Goal: Task Accomplishment & Management: Manage account settings

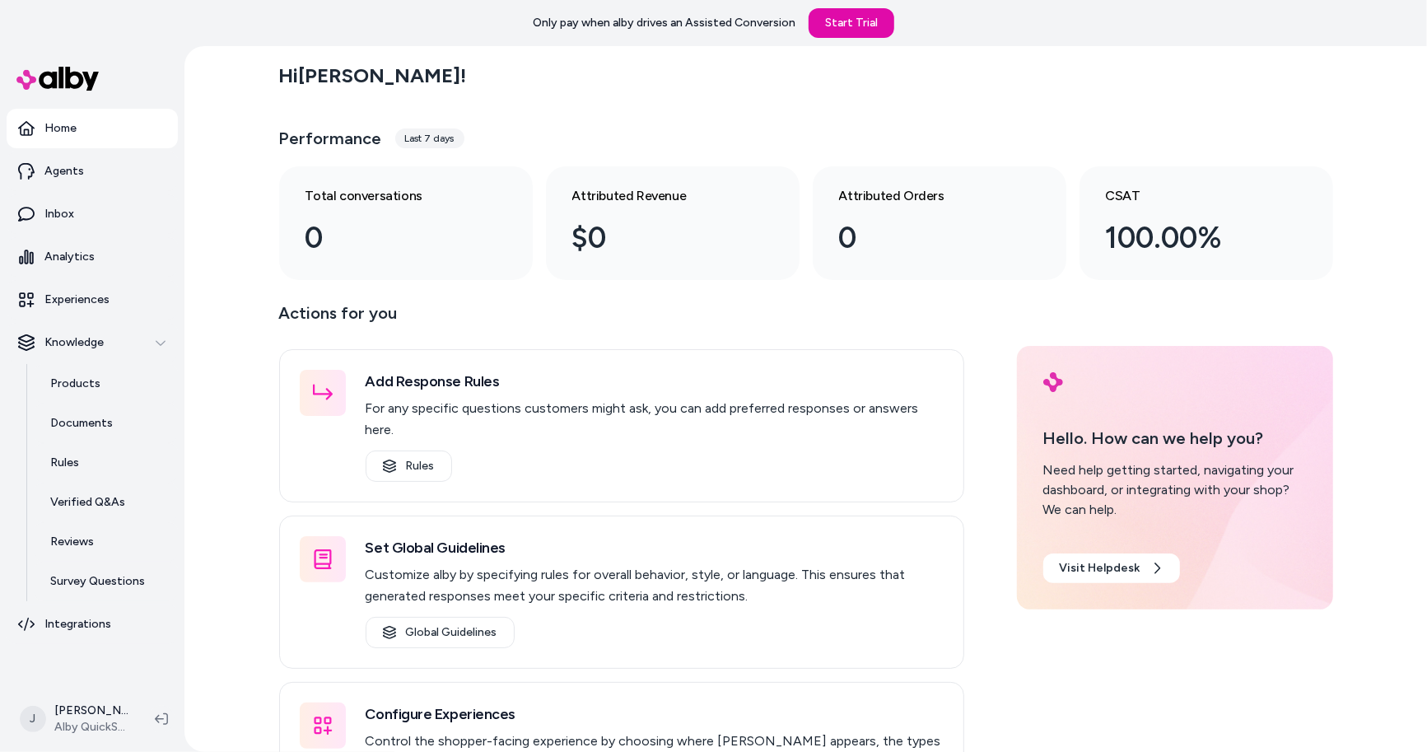
click at [233, 161] on div "Hi [PERSON_NAME] ! Performance Last 7 days Total conversations 0 Attributed Rev…" at bounding box center [805, 399] width 1242 height 706
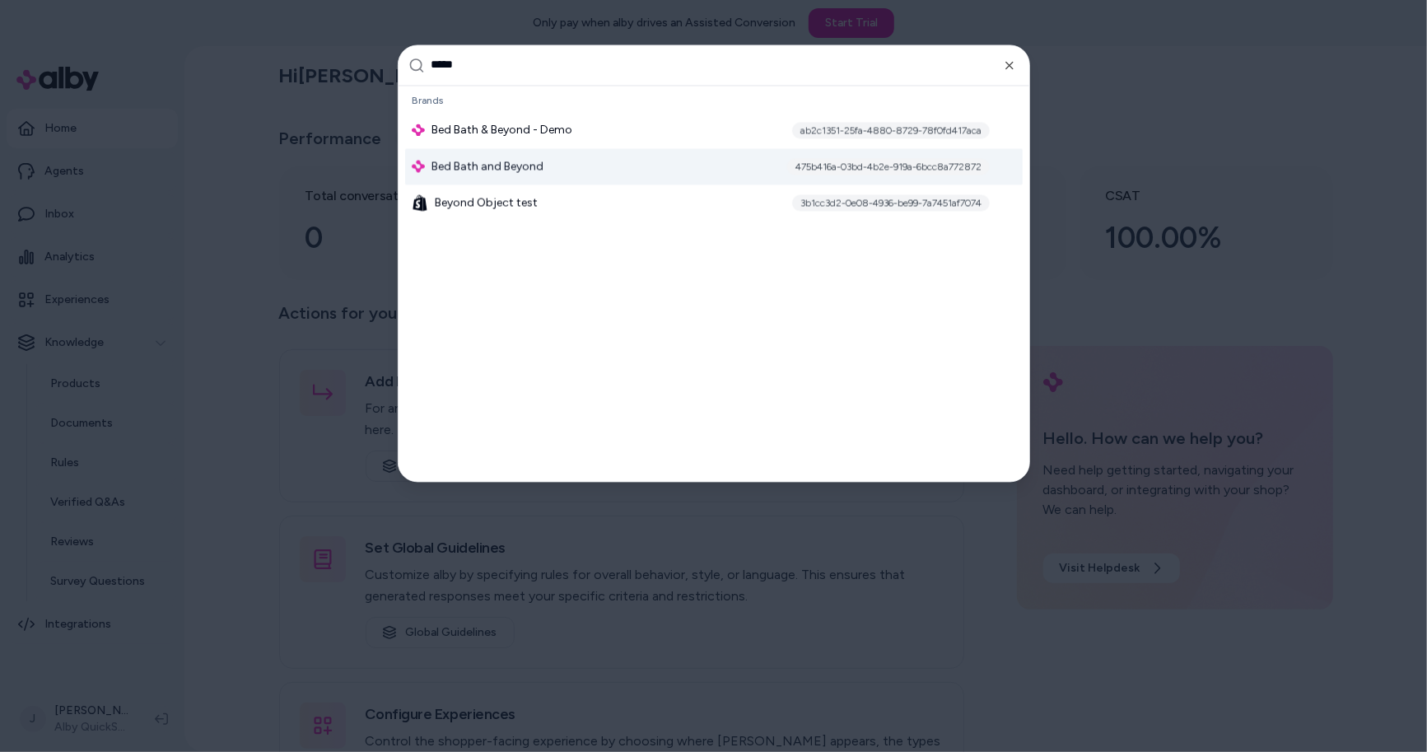
type input "*****"
click at [431, 170] on span "Bed Bath and Beyond" at bounding box center [487, 166] width 112 height 16
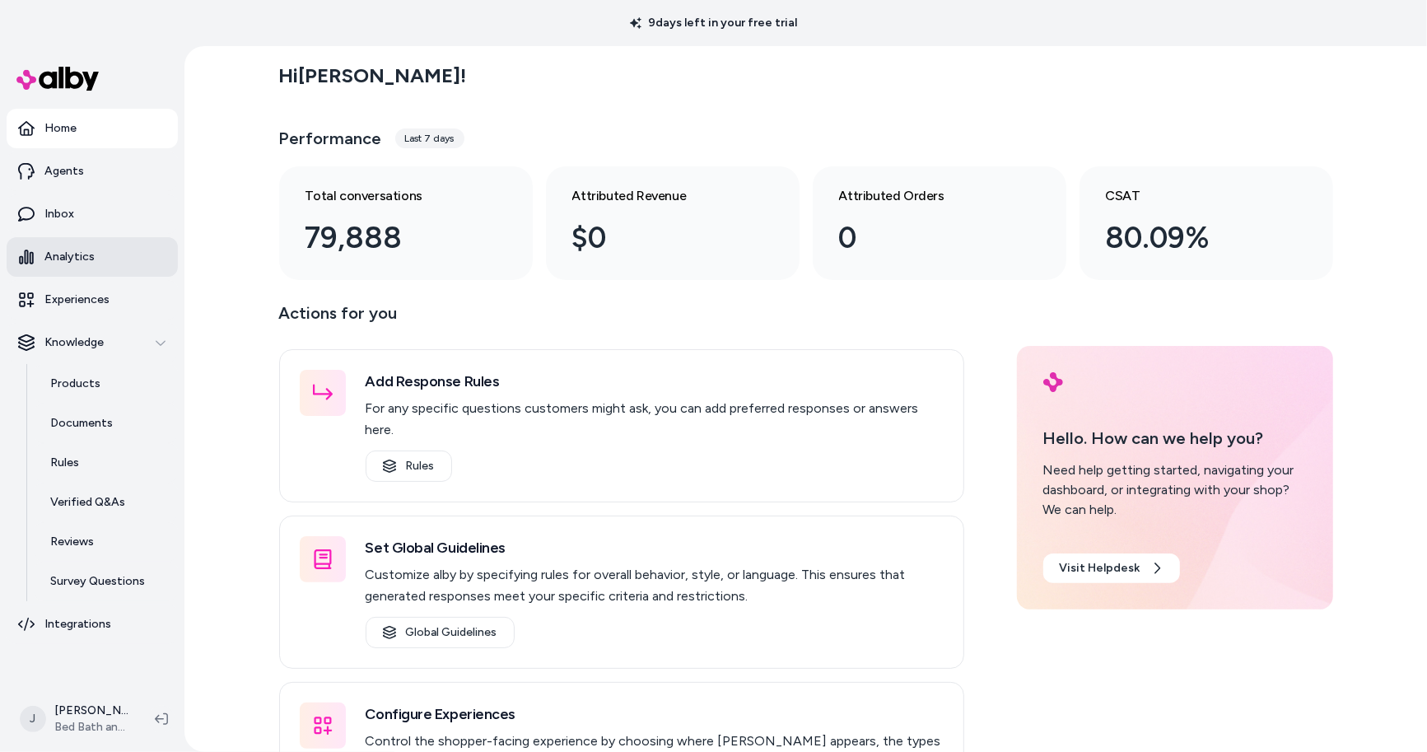
click at [99, 254] on link "Analytics" at bounding box center [92, 257] width 171 height 40
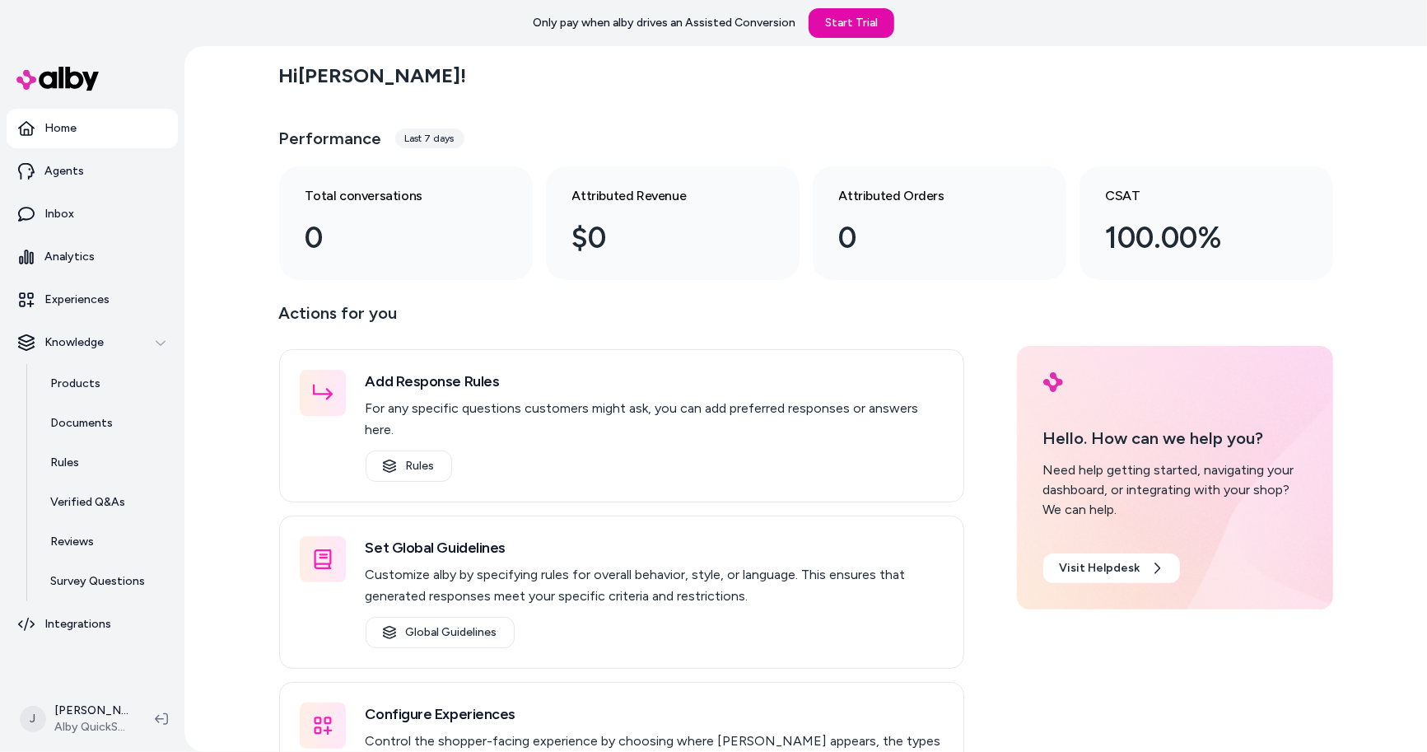
click at [224, 277] on div "Hi [PERSON_NAME] ! Performance Last 7 days Total conversations 0 Attributed Rev…" at bounding box center [805, 399] width 1242 height 706
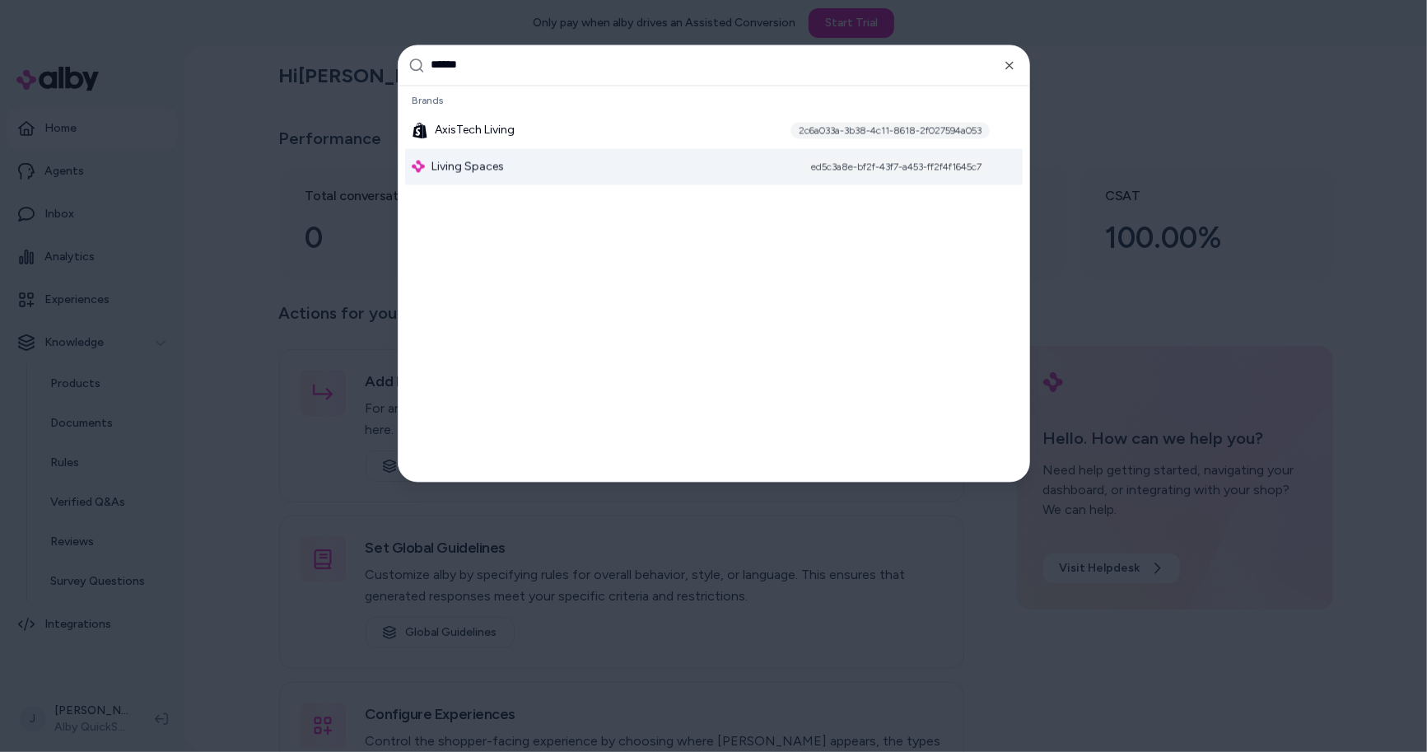
type input "******"
click at [473, 170] on span "Living Spaces" at bounding box center [467, 166] width 72 height 16
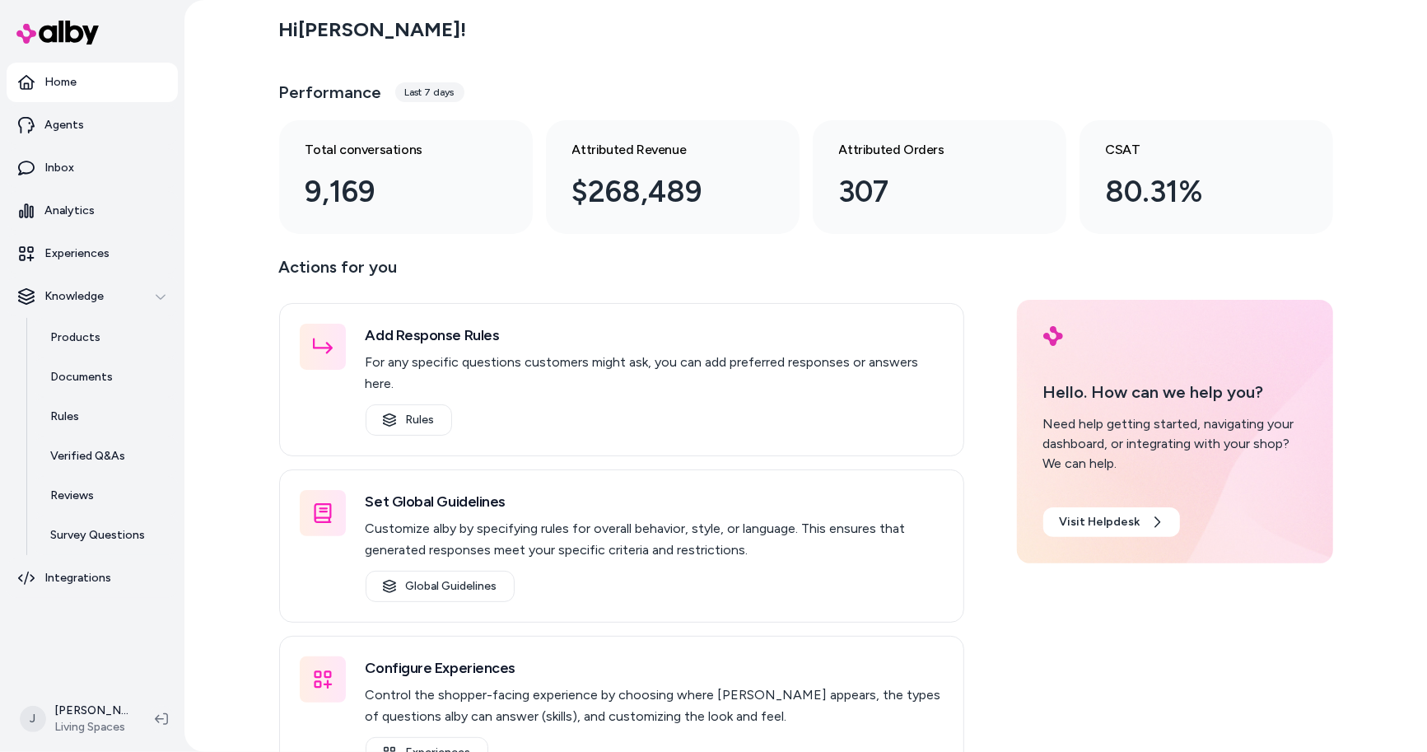
click at [218, 257] on div "Hi Jackie ! Performance Last 7 days Total conversations 9,169 Attributed Revenu…" at bounding box center [805, 376] width 1242 height 752
click at [80, 254] on p "Experiences" at bounding box center [76, 253] width 65 height 16
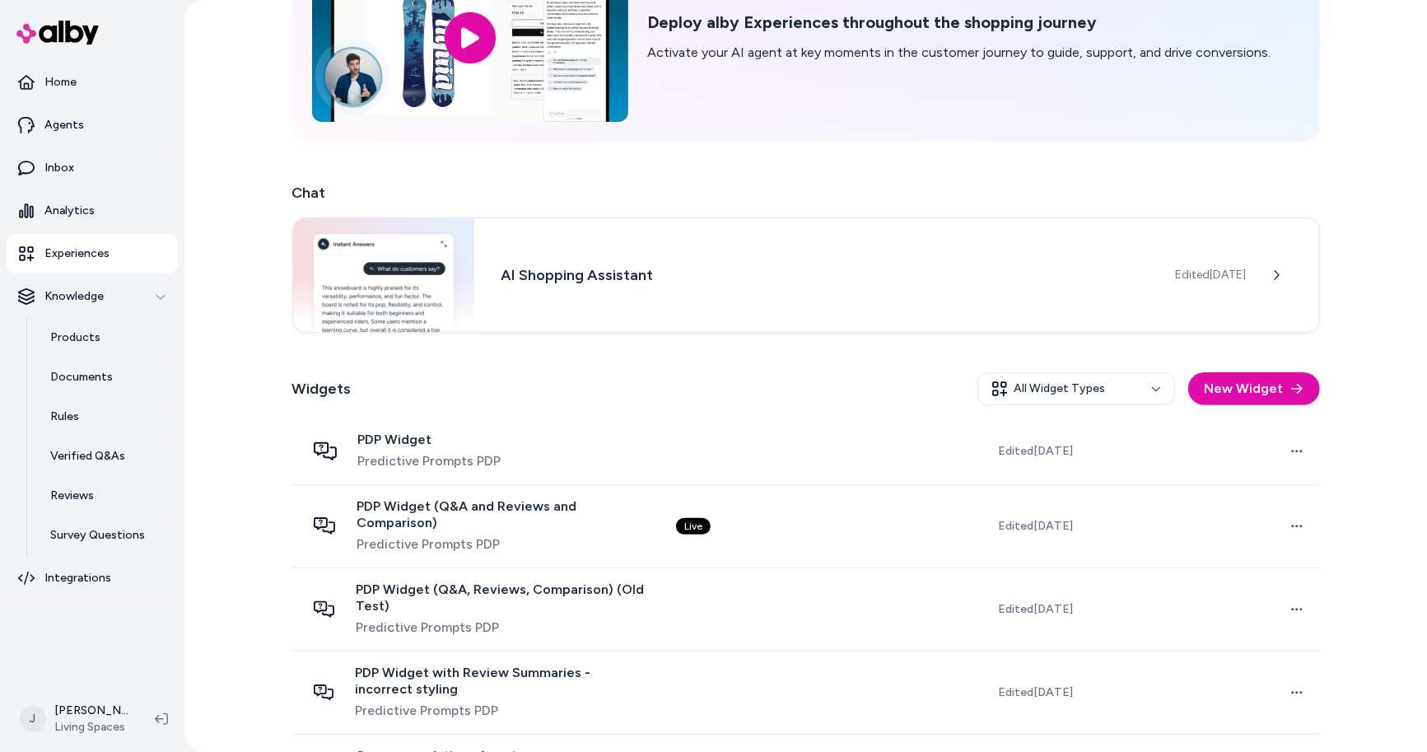
scroll to position [136, 0]
click at [101, 156] on link "Inbox" at bounding box center [92, 168] width 171 height 40
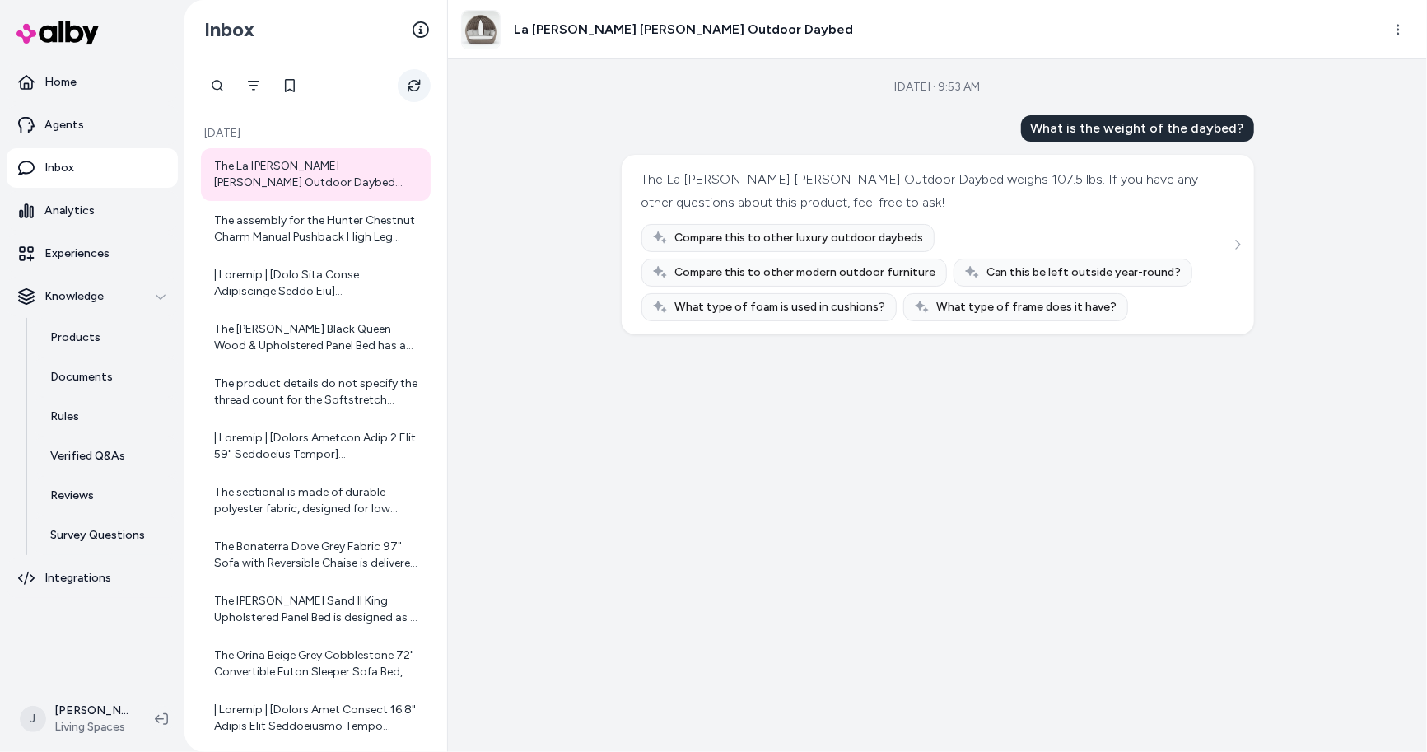
click at [416, 84] on icon "Refresh" at bounding box center [414, 86] width 12 height 12
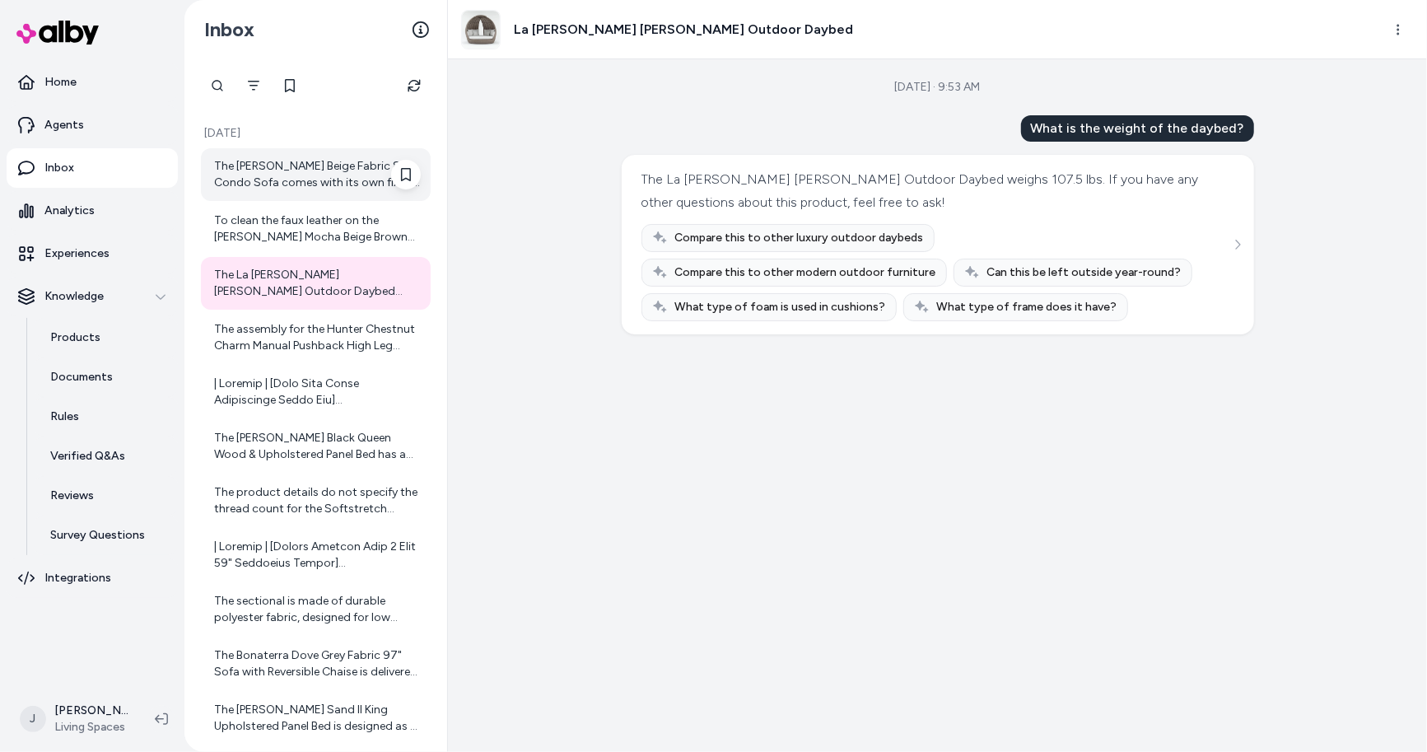
click at [332, 161] on div "The Carina Wicker Beige Fabric 80" Condo Sofa comes with its own fixed leg desi…" at bounding box center [317, 174] width 207 height 33
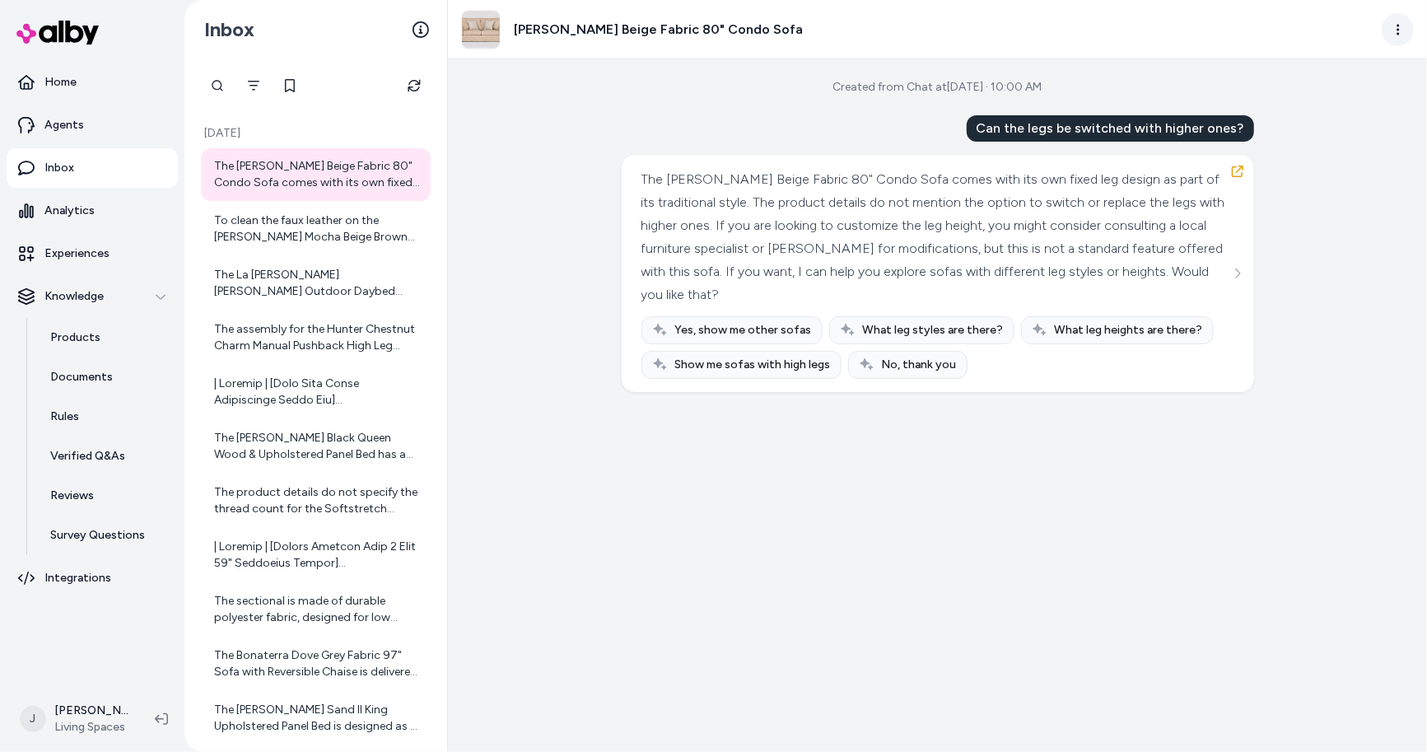
click at [1395, 25] on html "Home Agents Inbox Analytics Experiences Knowledge Products Documents Rules Veri…" at bounding box center [713, 376] width 1427 height 752
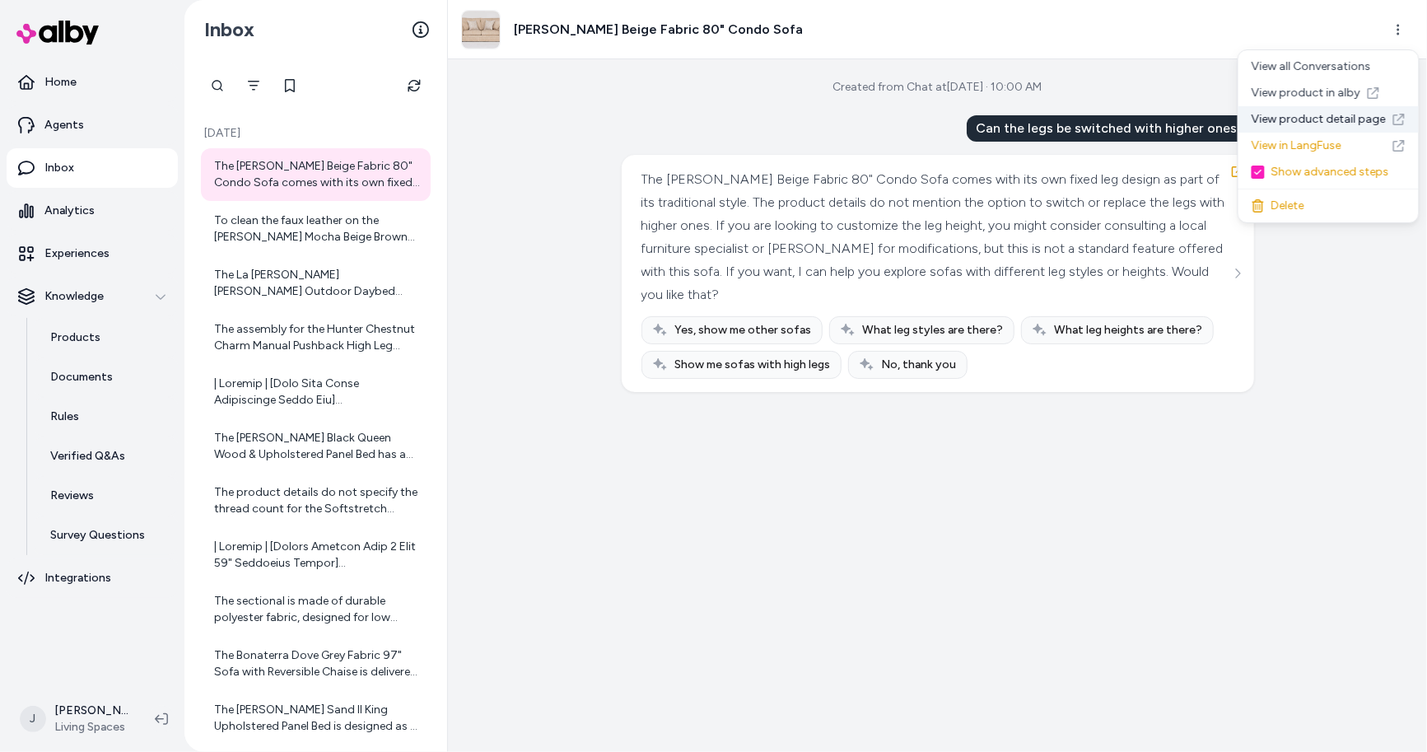
click at [1329, 116] on link "View product detail page" at bounding box center [1328, 119] width 180 height 26
